Goal: Entertainment & Leisure: Consume media (video, audio)

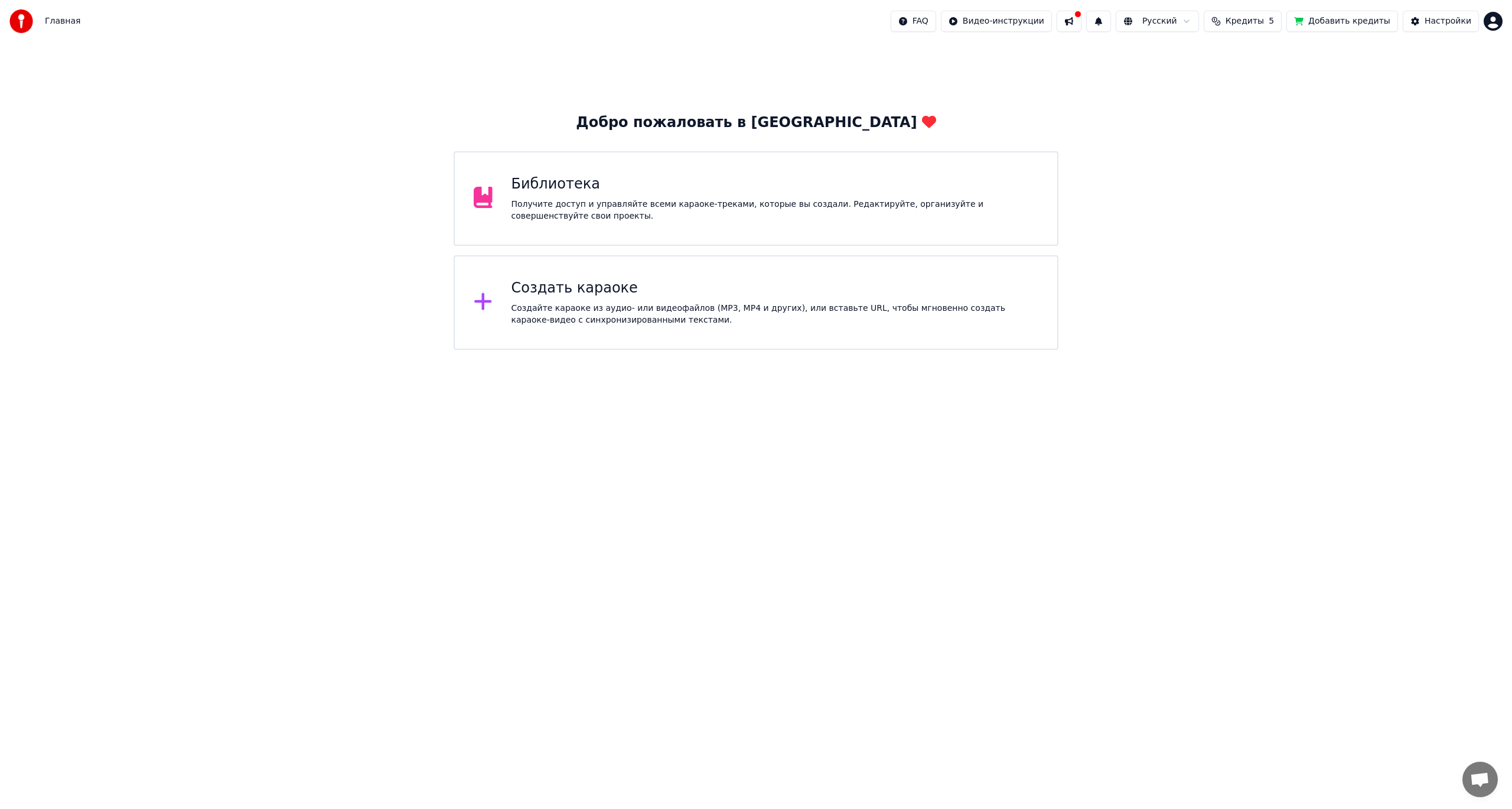
click at [823, 210] on div "Получите доступ и управляйте всеми караоке-треками, которые вы создали. Редакти…" at bounding box center [775, 210] width 527 height 23
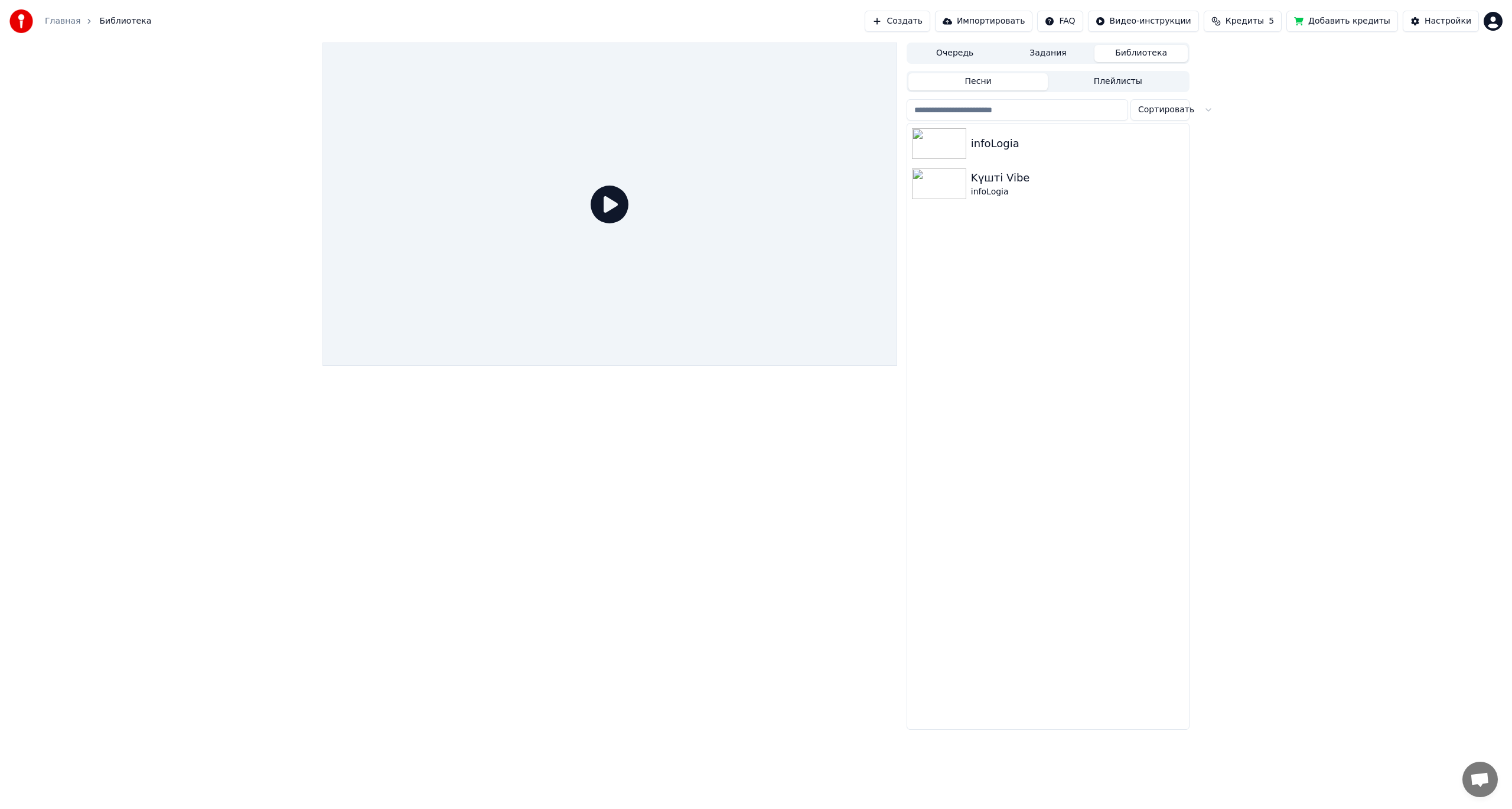
click at [1075, 83] on button "Плейлисты" at bounding box center [1118, 82] width 140 height 17
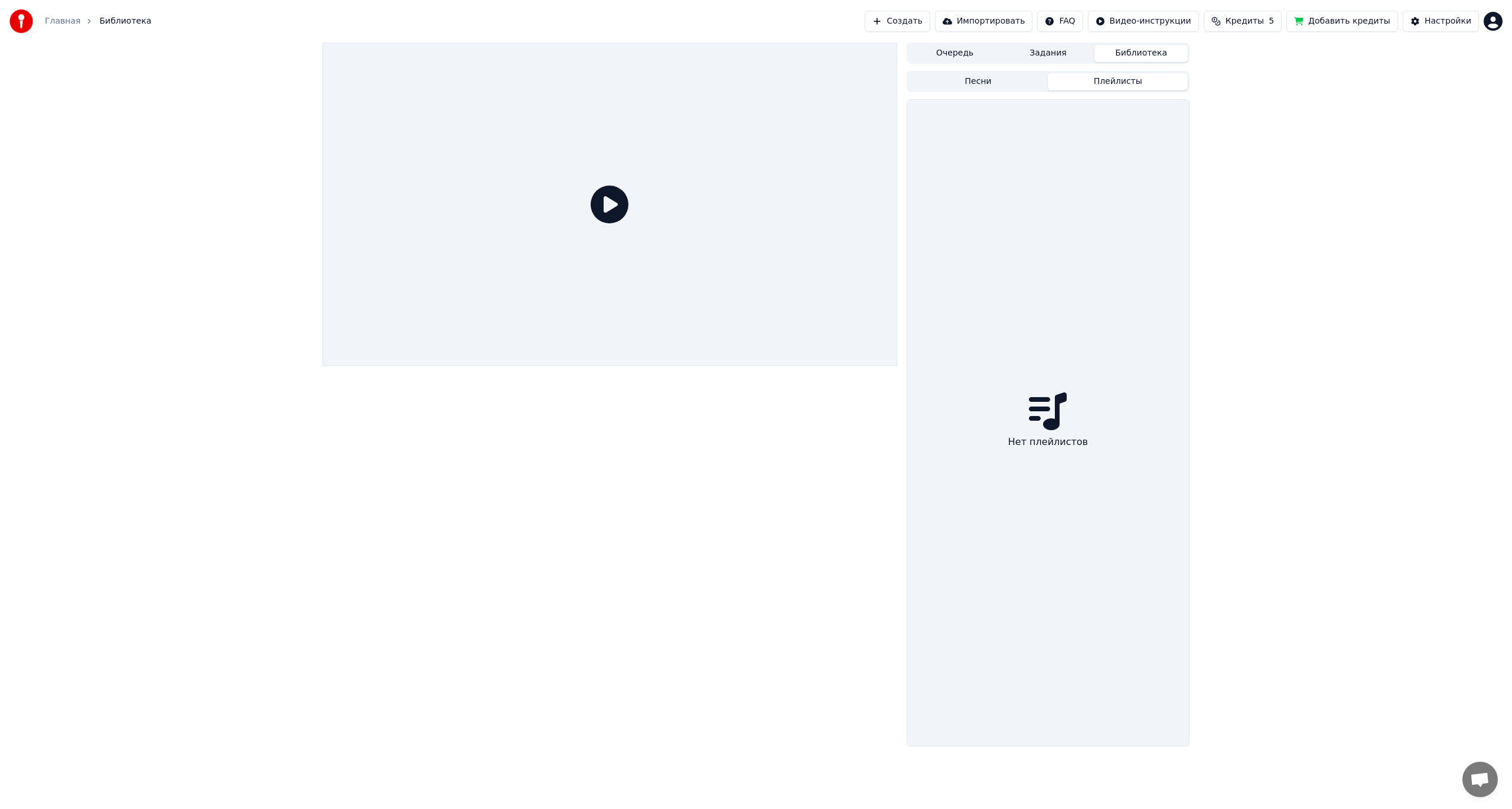
click at [1135, 55] on button "Библиотека" at bounding box center [1141, 54] width 93 height 17
click at [967, 79] on button "Песни" at bounding box center [978, 82] width 140 height 17
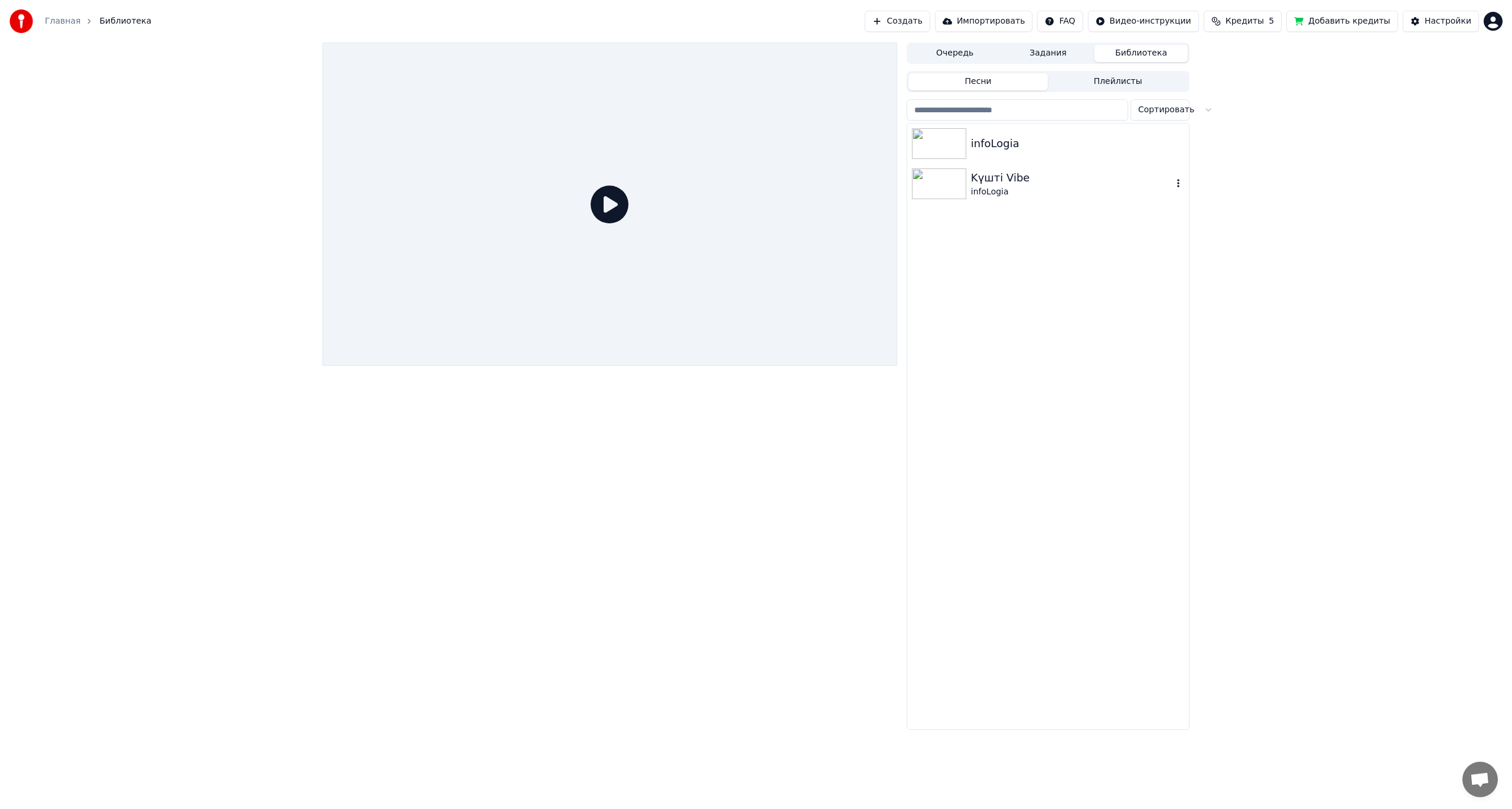
click at [954, 184] on img at bounding box center [939, 184] width 54 height 31
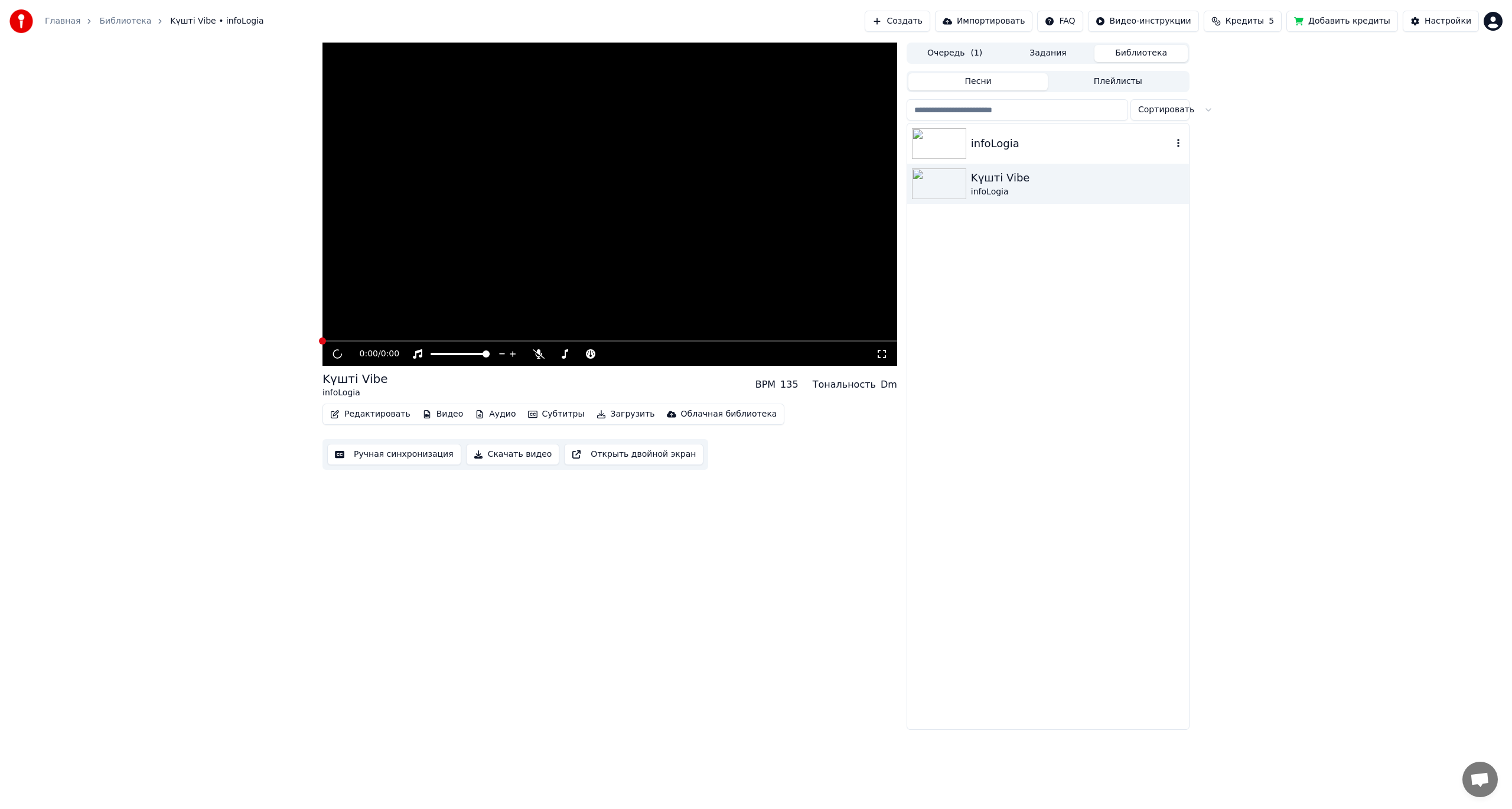
click at [955, 143] on img at bounding box center [939, 143] width 54 height 31
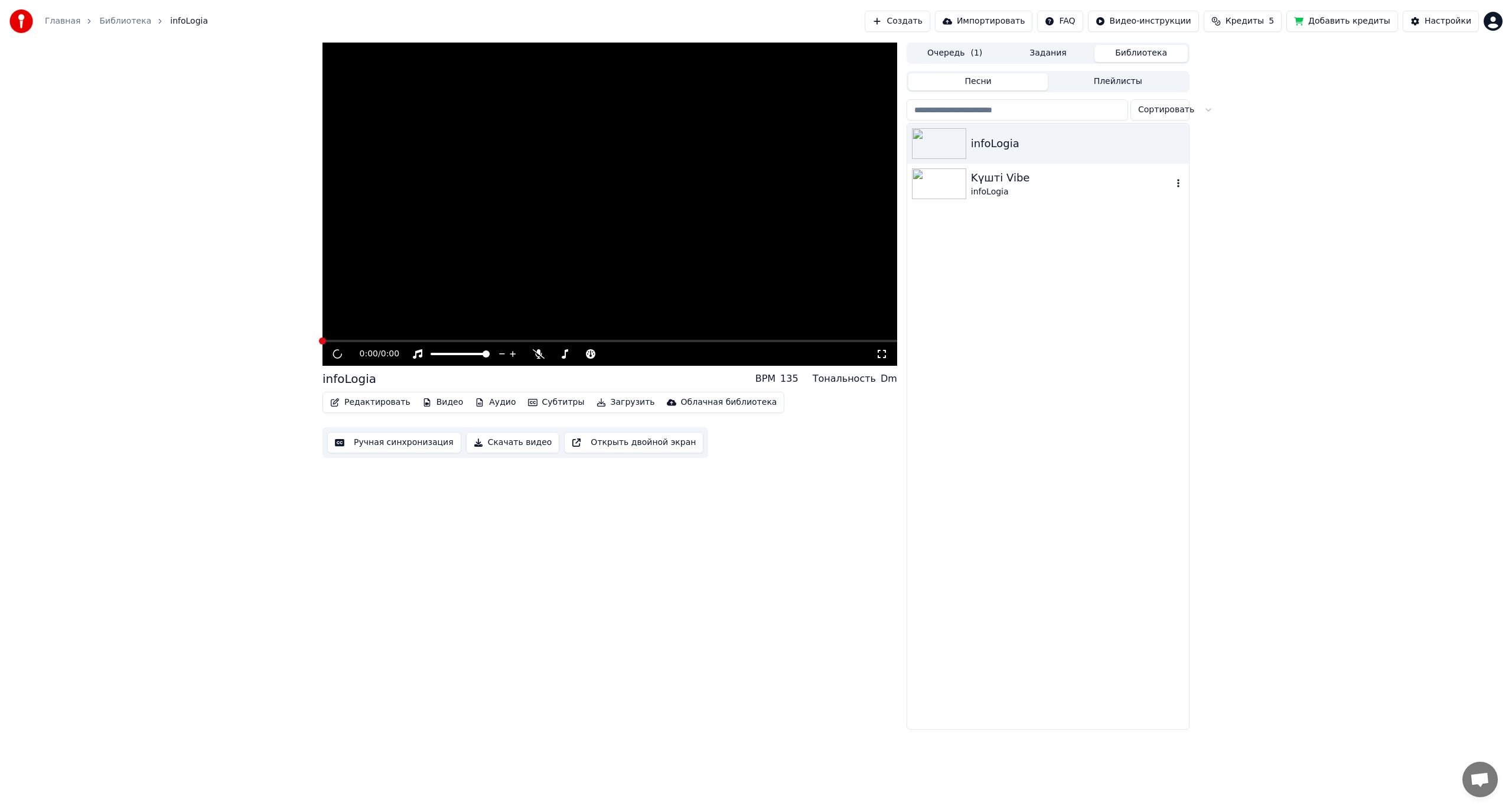
click at [936, 195] on img at bounding box center [939, 184] width 54 height 31
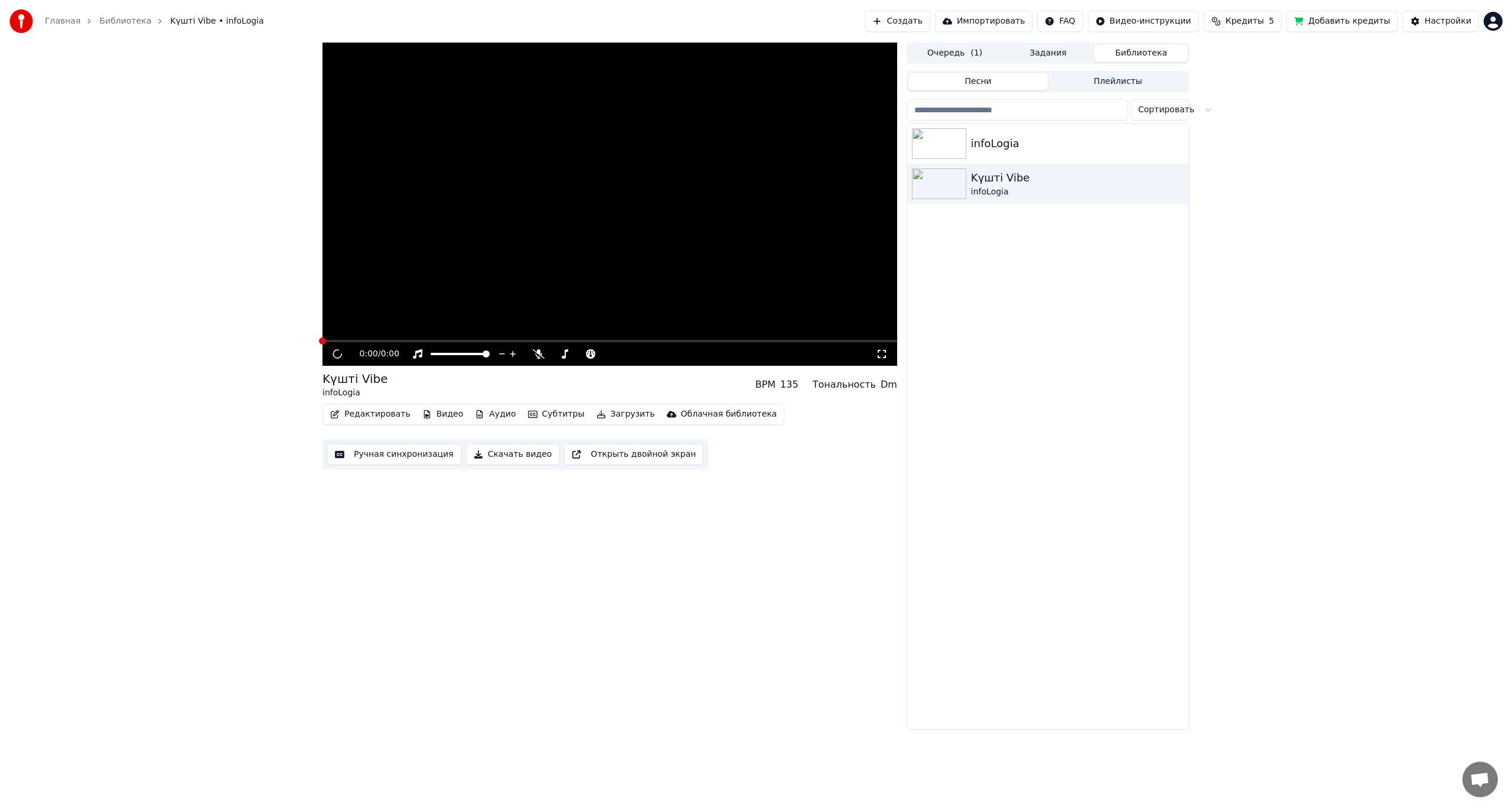
click at [1108, 76] on button "Плейлисты" at bounding box center [1118, 82] width 140 height 17
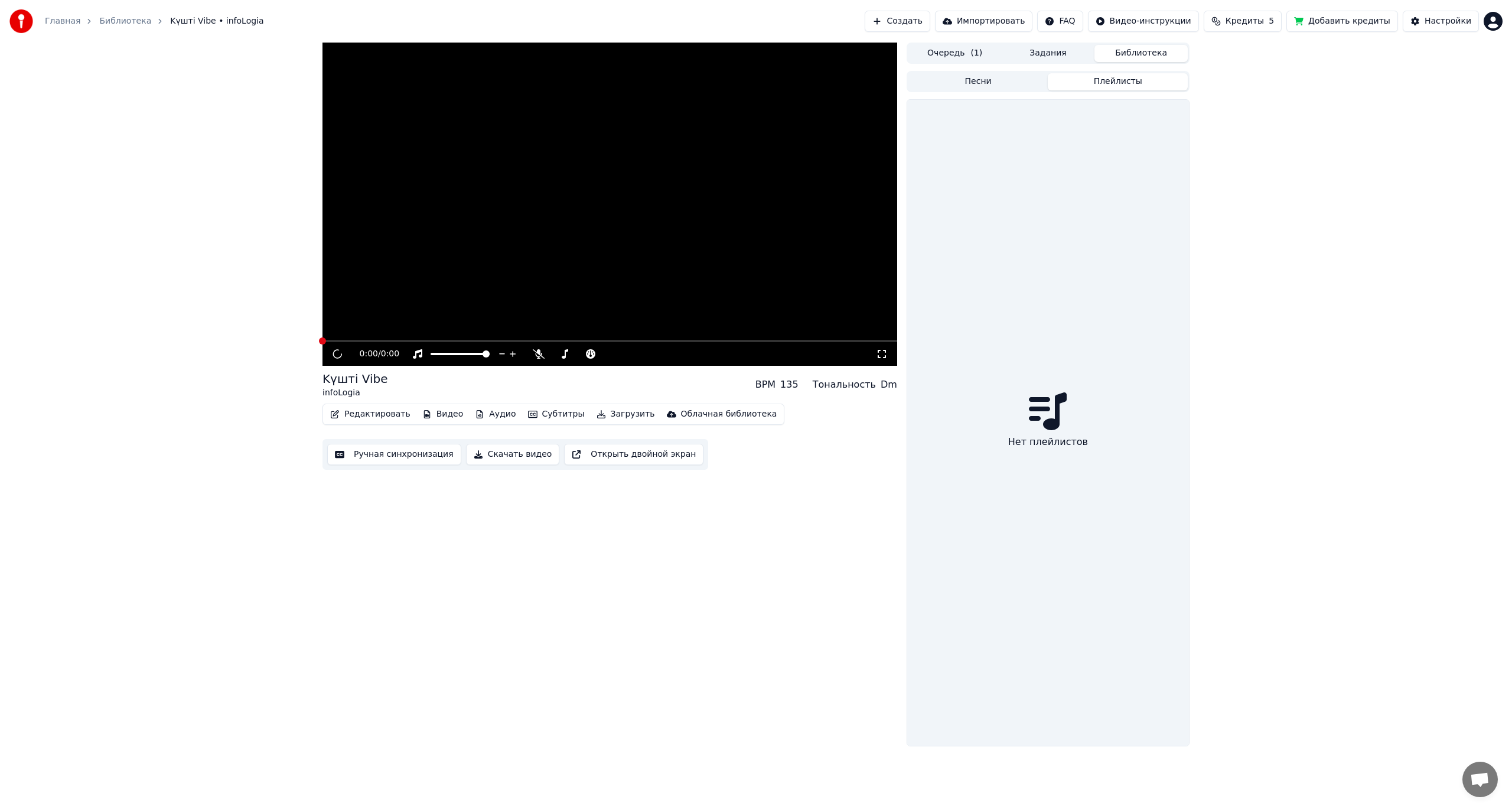
click at [1036, 50] on button "Задания" at bounding box center [1049, 54] width 93 height 17
click at [974, 54] on span "( 1 )" at bounding box center [976, 54] width 12 height 12
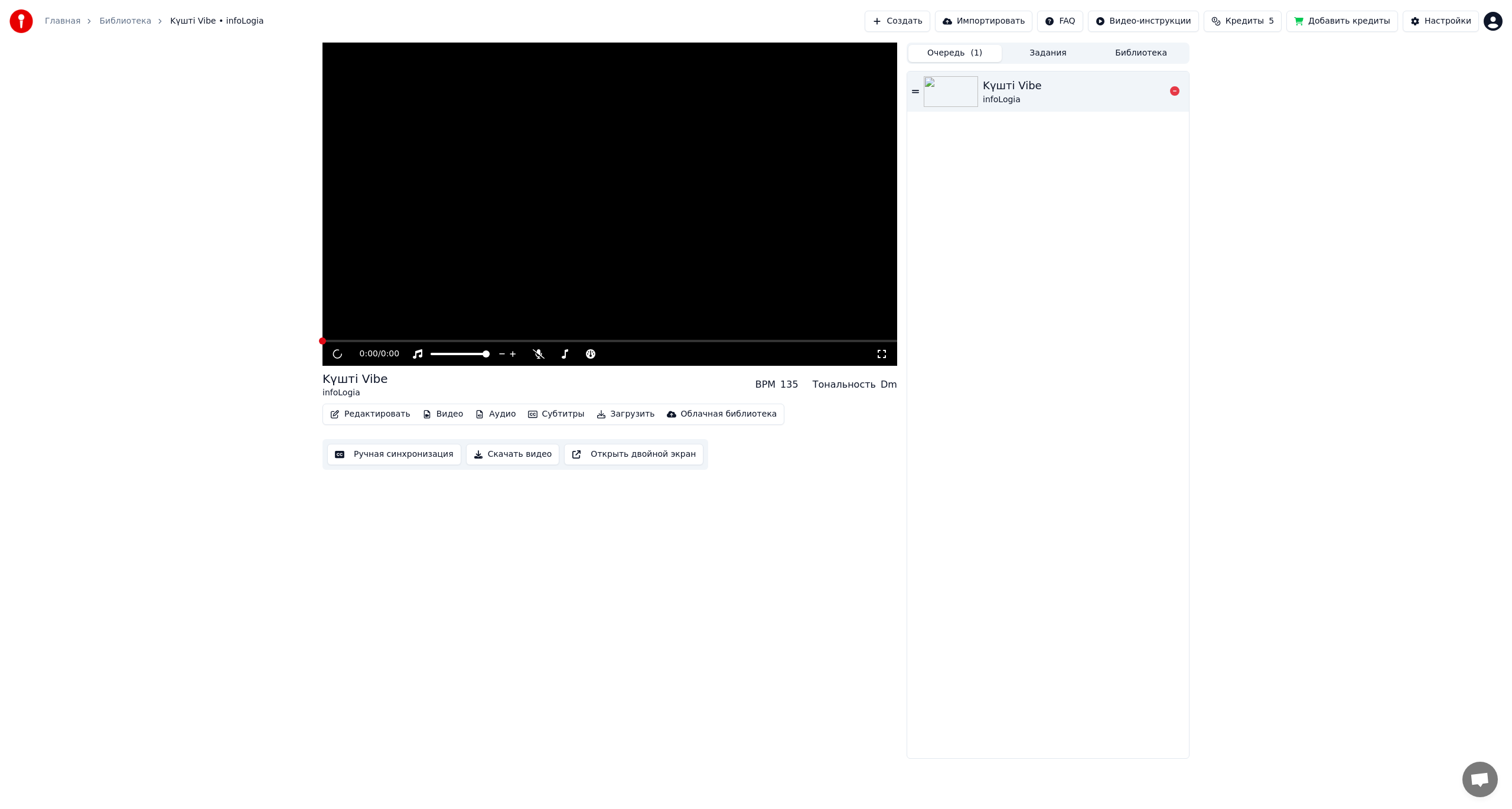
click at [983, 94] on div "infoLogia" at bounding box center [1012, 100] width 59 height 12
click at [966, 85] on img at bounding box center [950, 92] width 54 height 31
click at [1002, 230] on div "Kүшті Vibe infoLogia" at bounding box center [1048, 414] width 281 height 686
click at [193, 23] on span "Kүшті Vibe • infoLogia" at bounding box center [217, 22] width 93 height 12
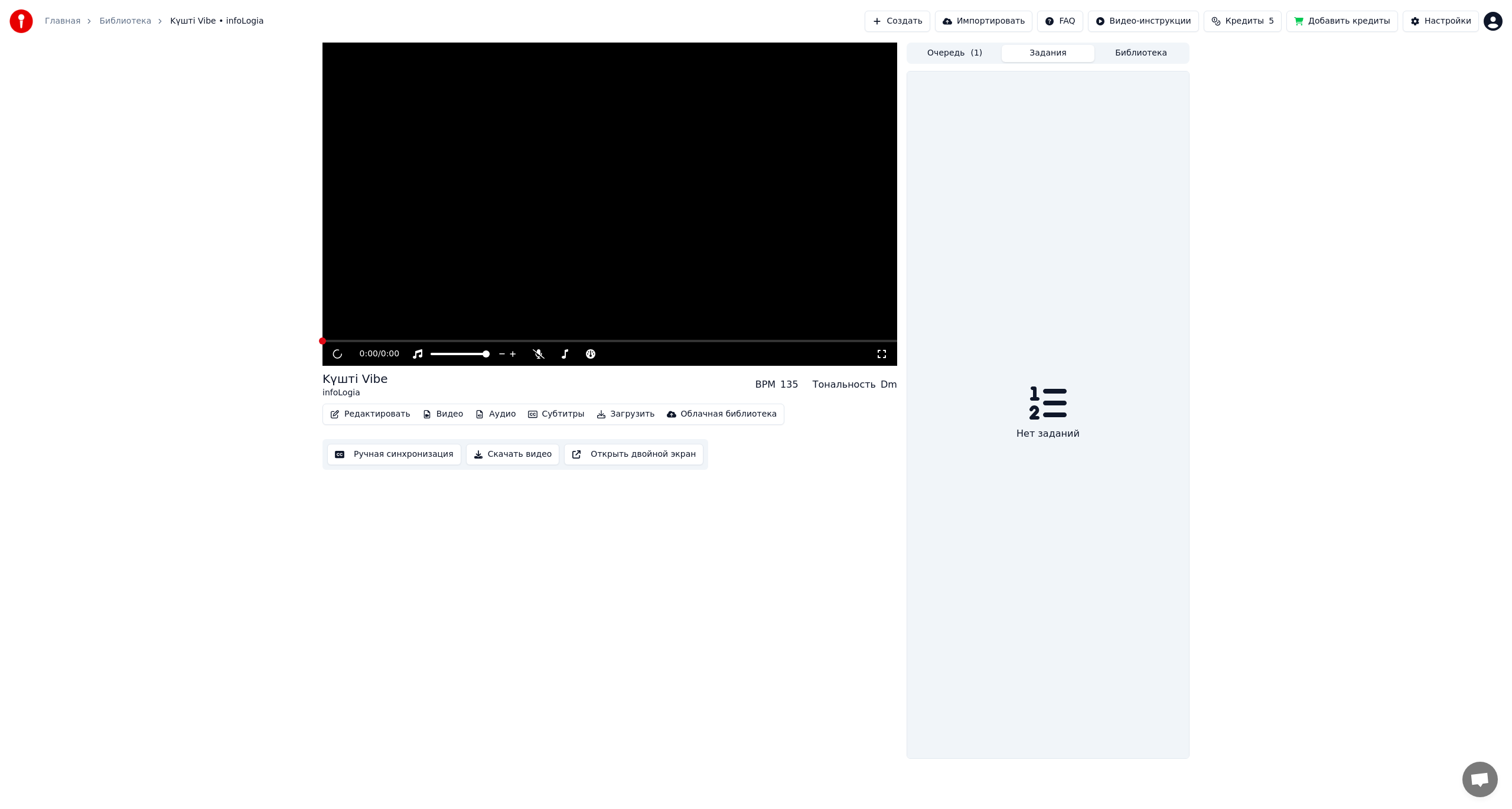
click at [1027, 53] on button "Задания" at bounding box center [1049, 54] width 93 height 17
click at [1125, 52] on button "Библиотека" at bounding box center [1141, 54] width 93 height 17
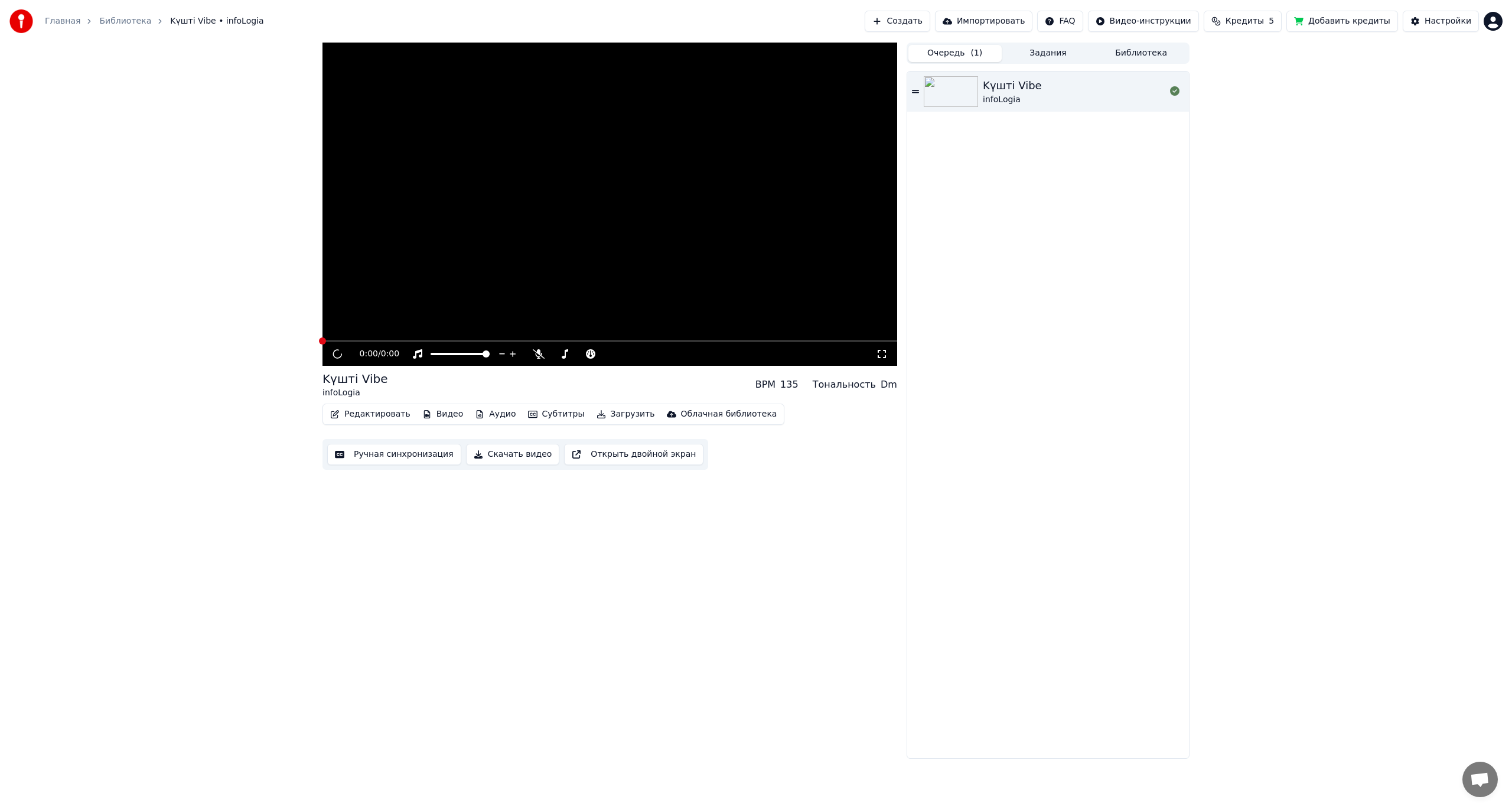
click at [988, 49] on button "Очередь ( 1 )" at bounding box center [954, 54] width 93 height 17
